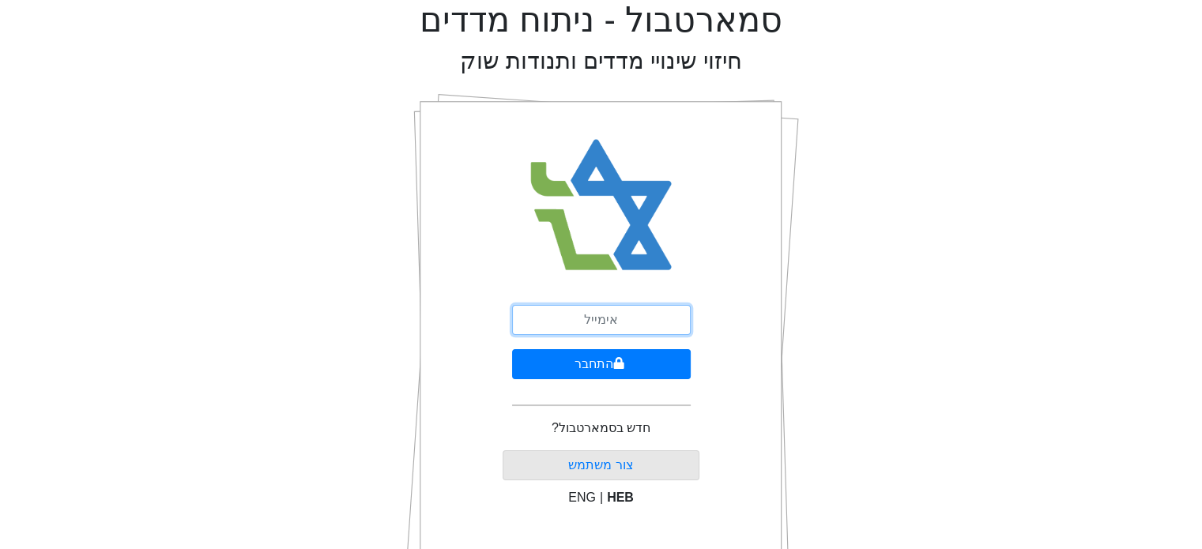
click at [651, 323] on input "email" at bounding box center [601, 320] width 179 height 30
type input "ש"
type input "[EMAIL_ADDRESS][DOMAIN_NAME]"
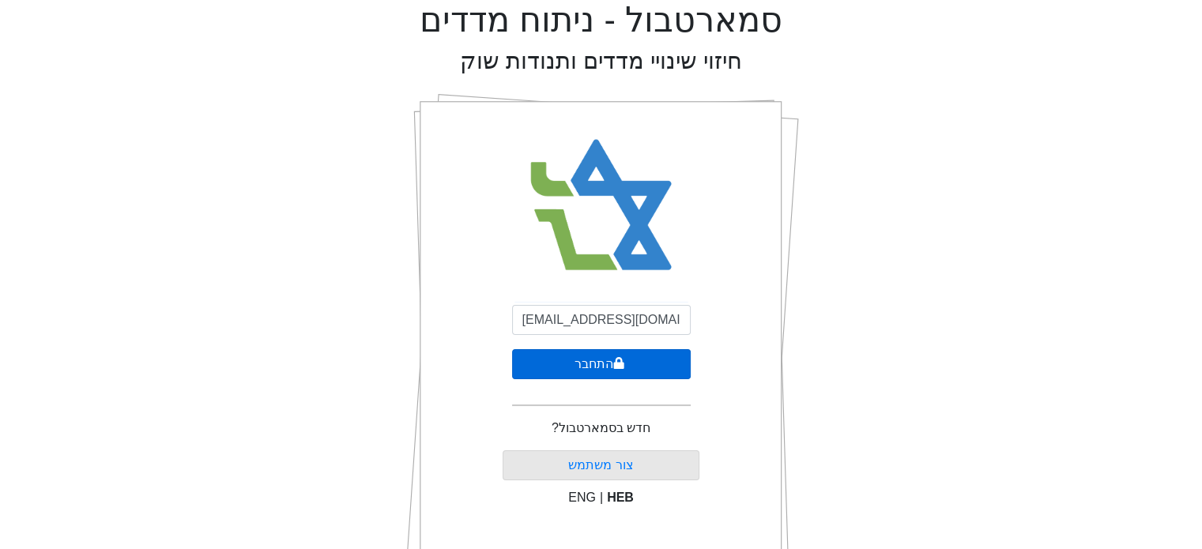
click at [605, 368] on button "התחבר" at bounding box center [601, 364] width 179 height 30
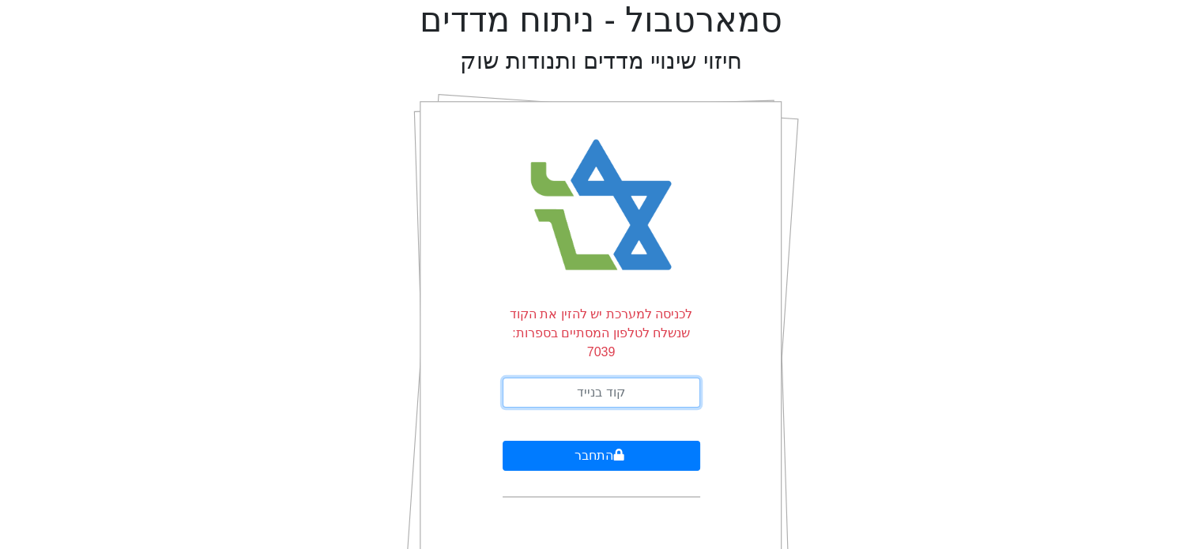
click at [620, 378] on input "text" at bounding box center [602, 393] width 198 height 30
type input "404497"
click at [503, 441] on button "התחבר" at bounding box center [602, 456] width 198 height 30
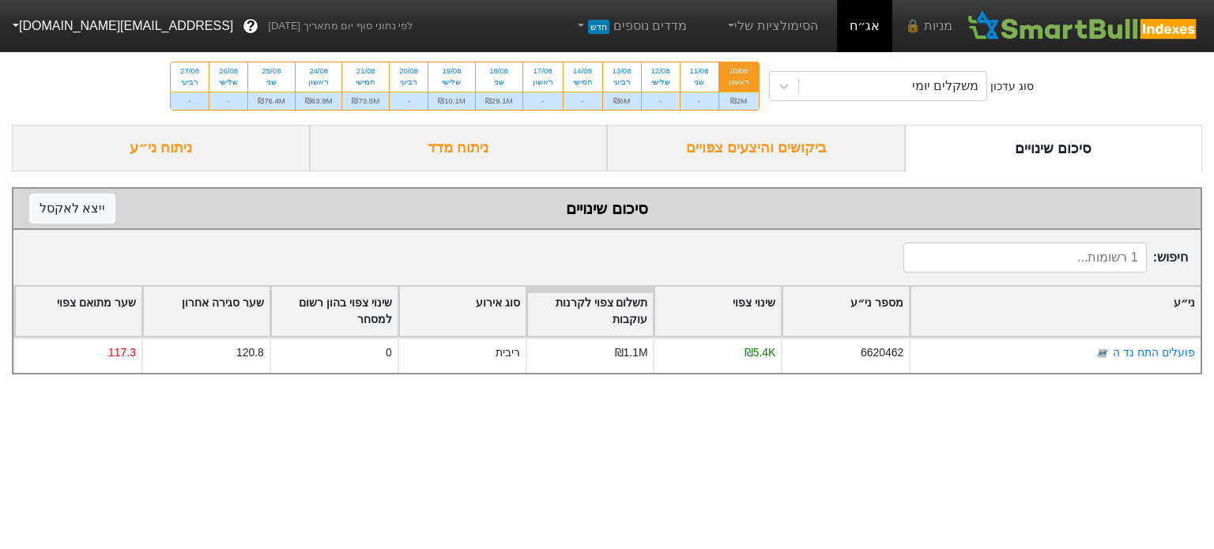
click at [715, 140] on div "ביקושים והיצעים צפויים" at bounding box center [756, 148] width 298 height 47
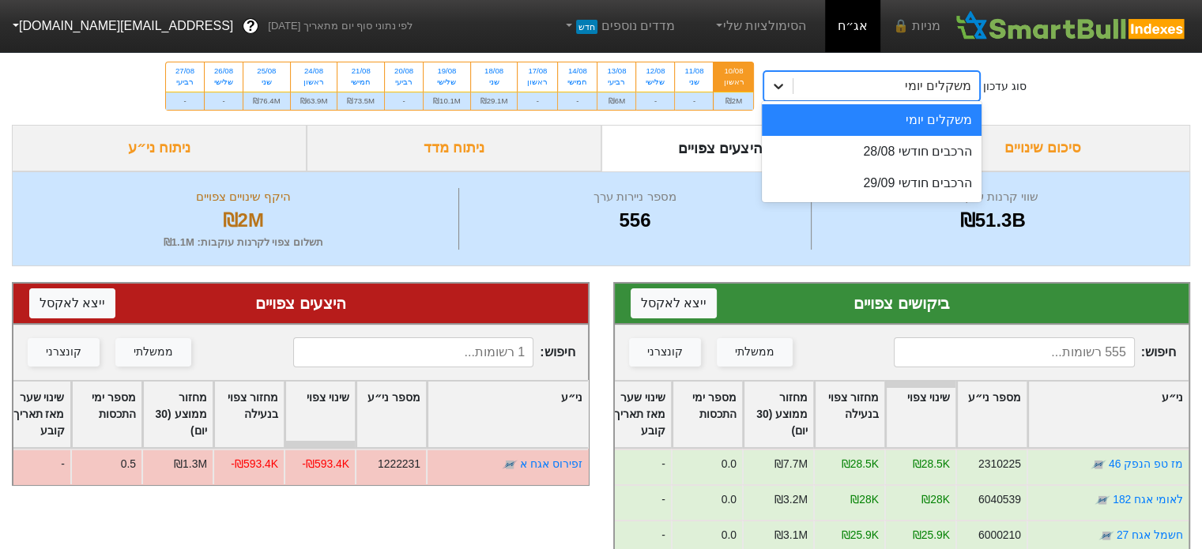
click at [776, 85] on icon at bounding box center [779, 86] width 16 height 16
click at [873, 154] on div "הרכבים חודשי 28/08" at bounding box center [872, 152] width 220 height 32
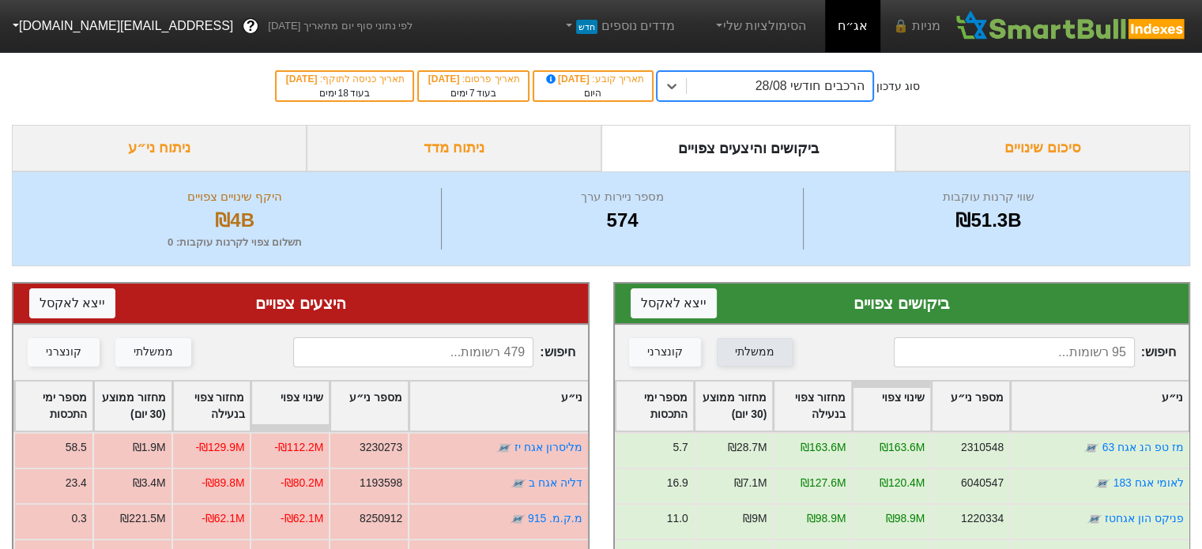
scroll to position [158, 0]
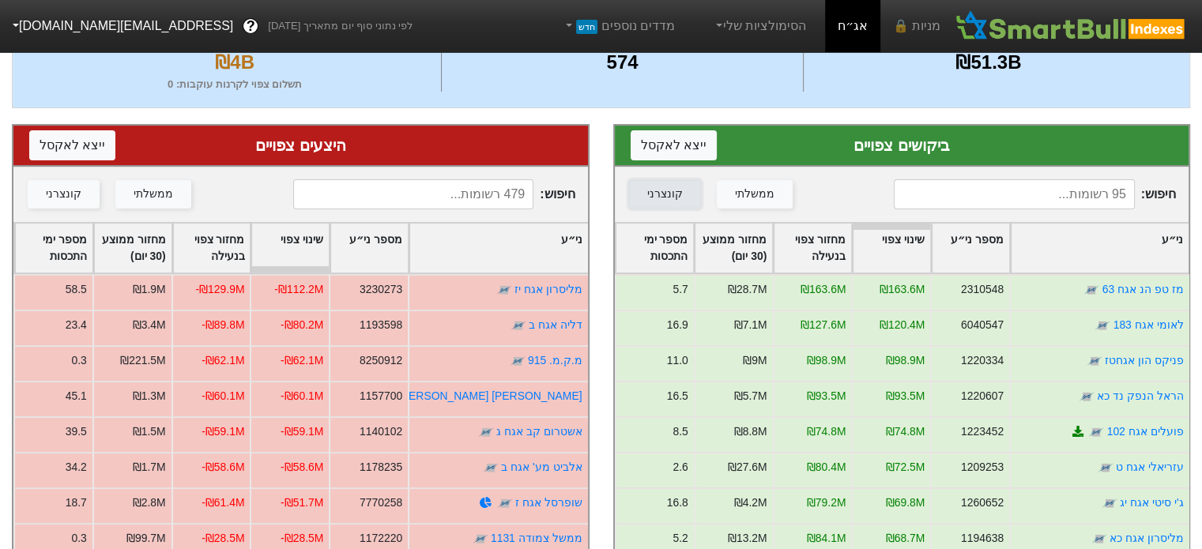
click at [654, 193] on div "קונצרני" at bounding box center [665, 194] width 36 height 17
click at [673, 244] on div "מספר ימי התכסות" at bounding box center [654, 248] width 77 height 49
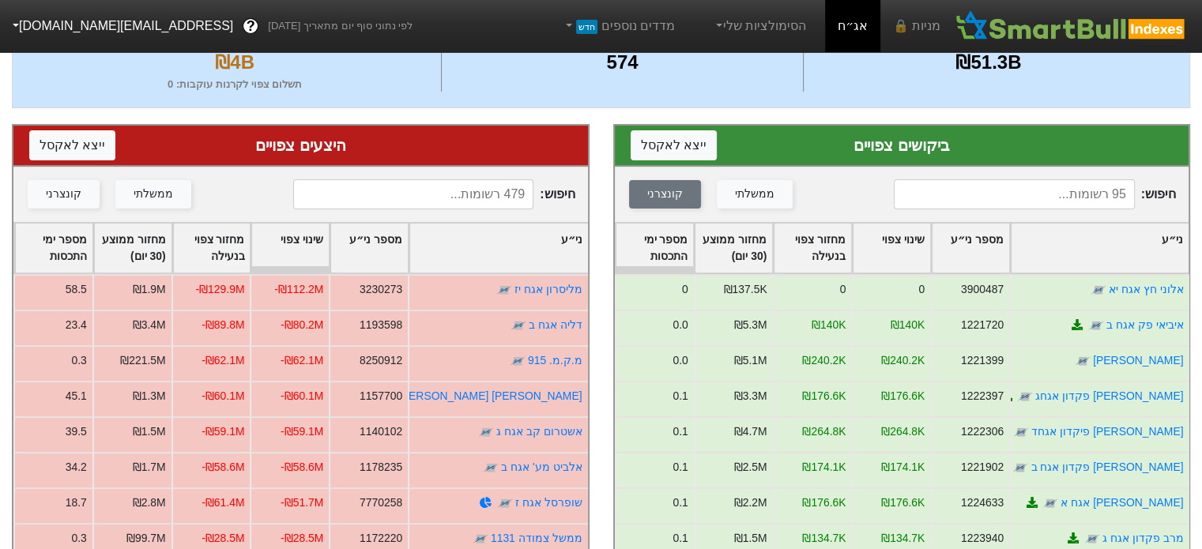
click at [672, 242] on div "מספר ימי התכסות" at bounding box center [654, 248] width 77 height 49
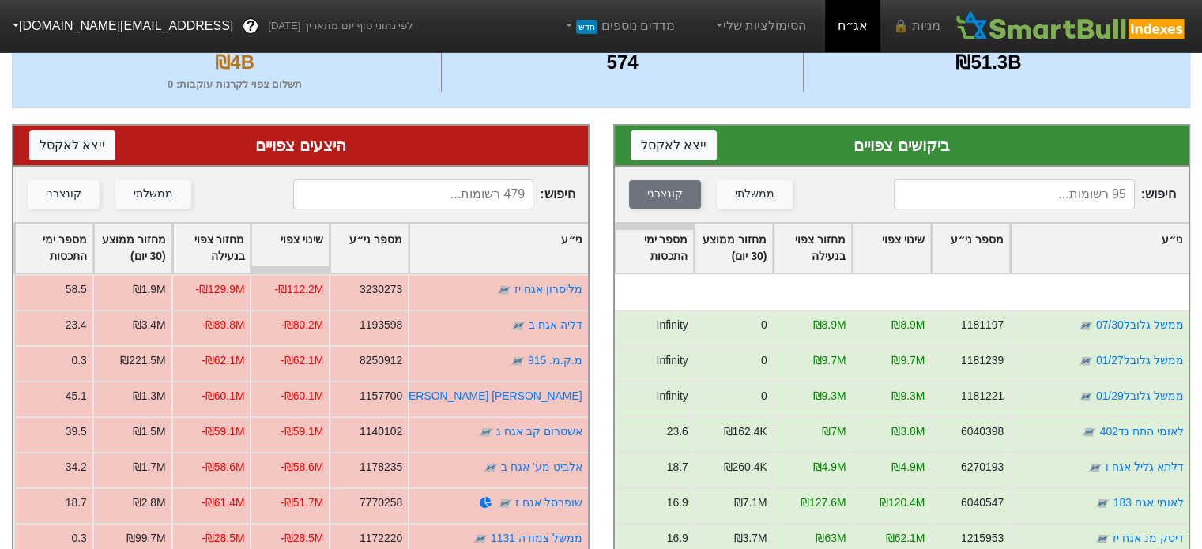
scroll to position [79, 0]
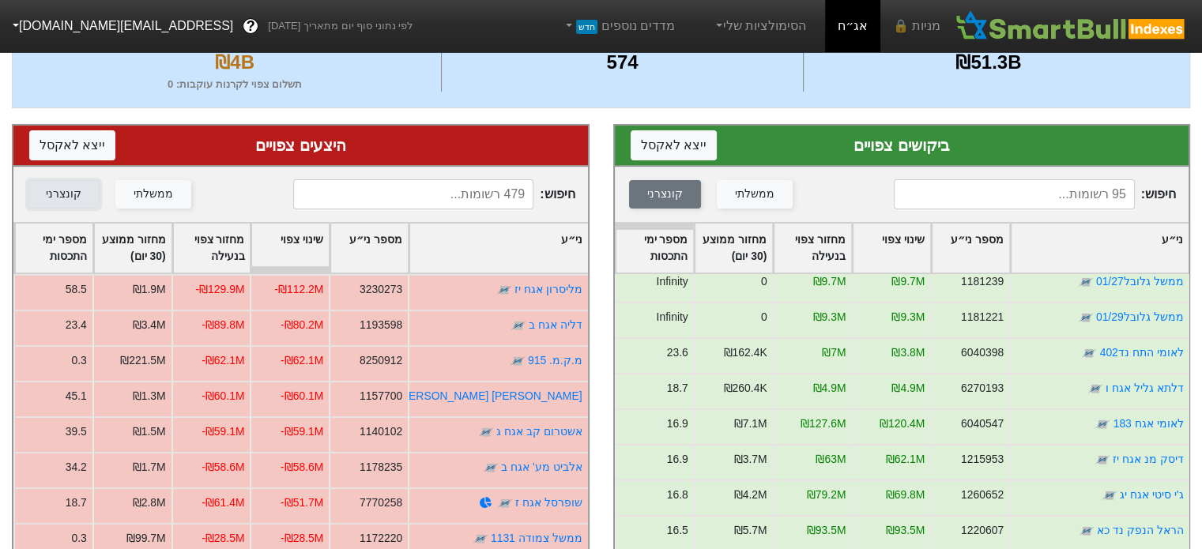
click at [83, 192] on button "קונצרני" at bounding box center [64, 194] width 72 height 28
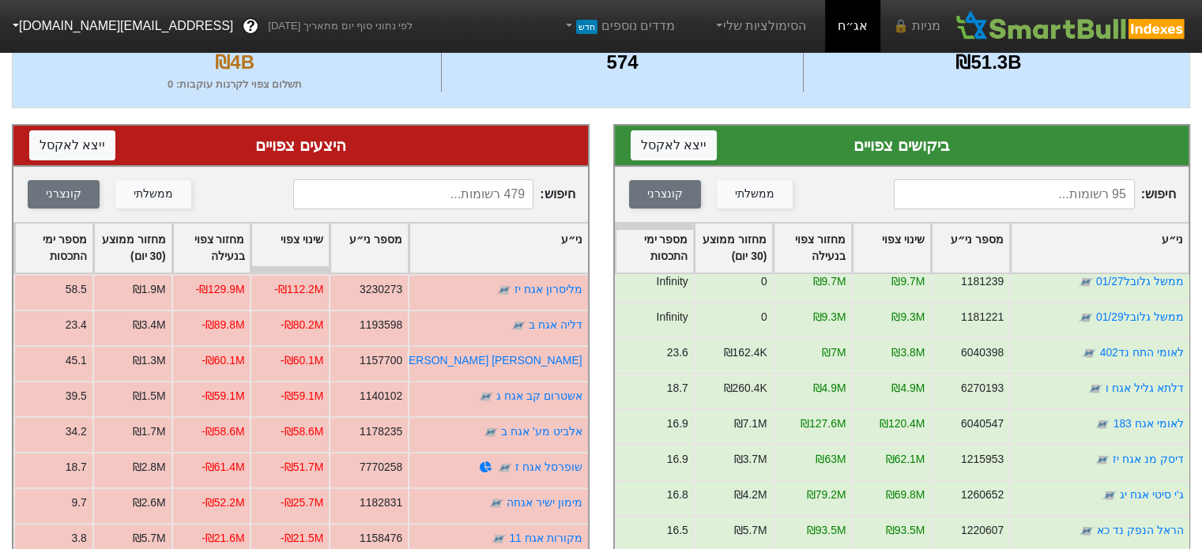
click at [74, 250] on div "מספר ימי התכסות" at bounding box center [53, 248] width 77 height 49
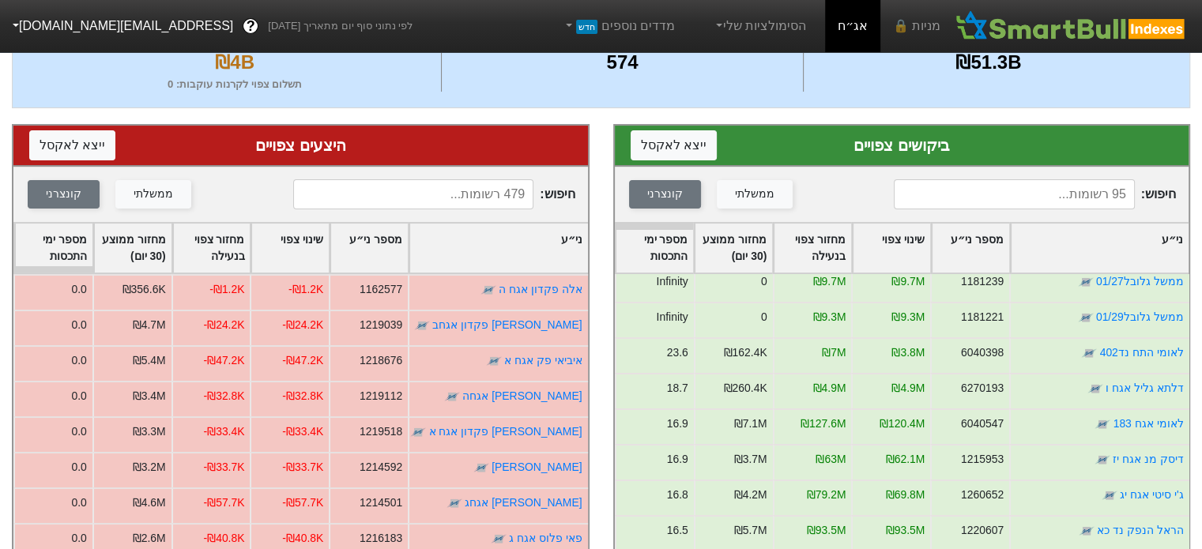
click at [72, 247] on div "מספר ימי התכסות" at bounding box center [53, 248] width 77 height 49
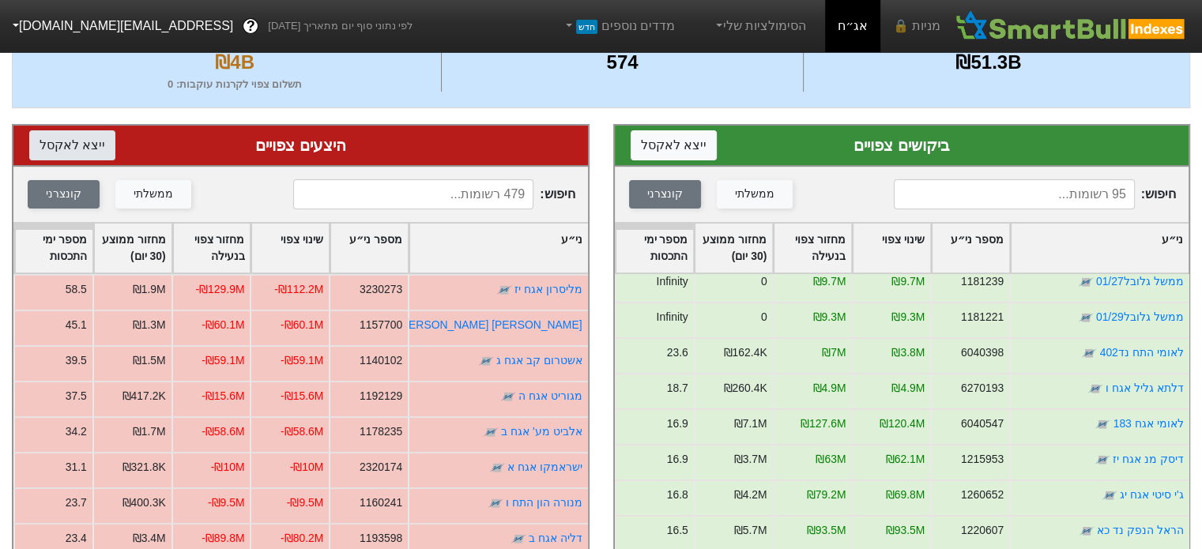
click at [70, 143] on button "ייצא ל אקסל" at bounding box center [72, 145] width 86 height 30
click at [674, 148] on button "ייצא ל אקסל" at bounding box center [674, 145] width 86 height 30
